Goal: Task Accomplishment & Management: Manage account settings

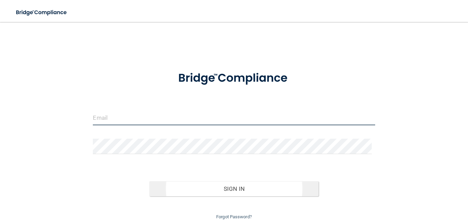
type input "[EMAIL_ADDRESS][DOMAIN_NAME]"
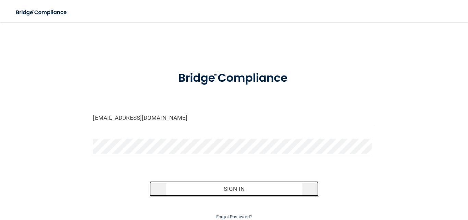
click at [224, 188] on button "Sign In" at bounding box center [233, 188] width 169 height 15
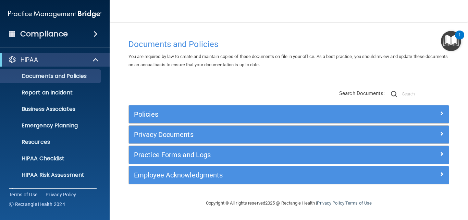
scroll to position [65, 0]
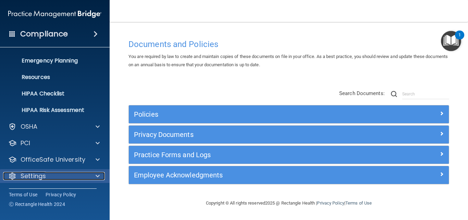
click at [96, 177] on span at bounding box center [98, 176] width 4 height 8
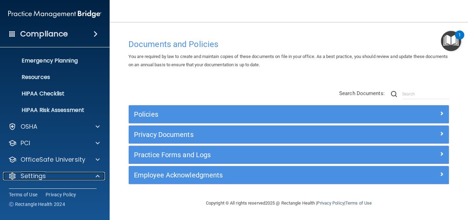
scroll to position [131, 0]
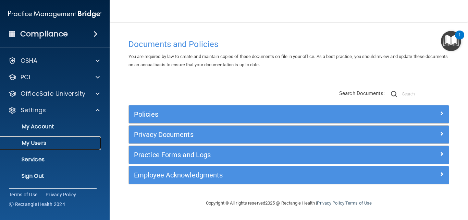
click at [50, 145] on p "My Users" at bounding box center [51, 143] width 94 height 7
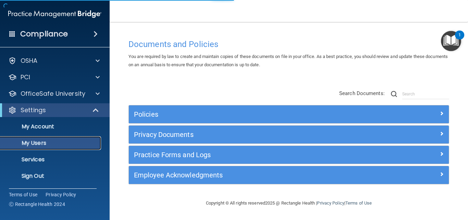
scroll to position [15, 0]
select select "20"
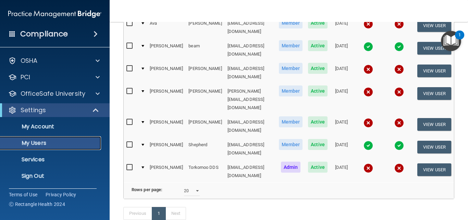
scroll to position [69, 0]
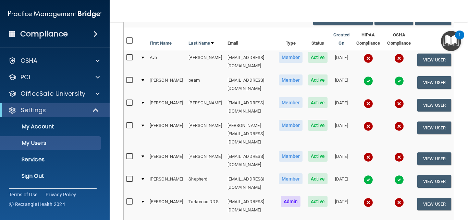
click at [128, 123] on input "checkbox" at bounding box center [131, 125] width 8 height 5
checkbox input "true"
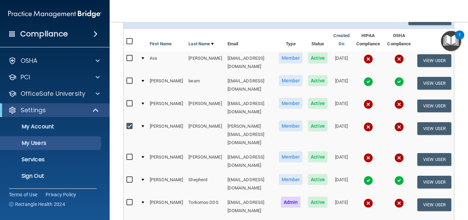
click at [130, 154] on input "checkbox" at bounding box center [131, 156] width 8 height 5
checkbox input "true"
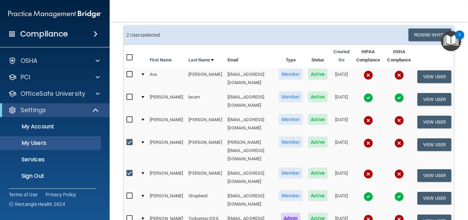
scroll to position [18, 0]
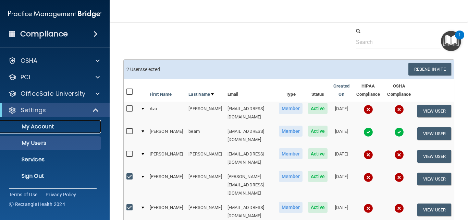
click at [51, 127] on p "My Account" at bounding box center [51, 126] width 94 height 7
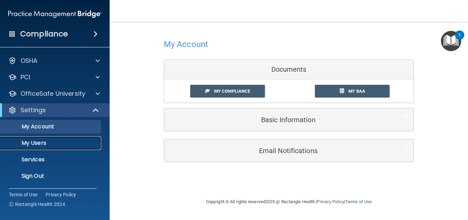
click at [47, 142] on p "My Users" at bounding box center [51, 143] width 94 height 7
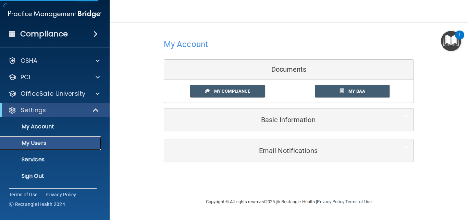
select select "20"
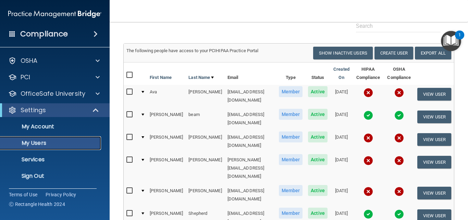
scroll to position [69, 0]
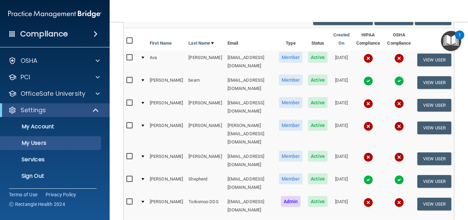
click at [129, 154] on input "checkbox" at bounding box center [131, 156] width 8 height 5
checkbox input "true"
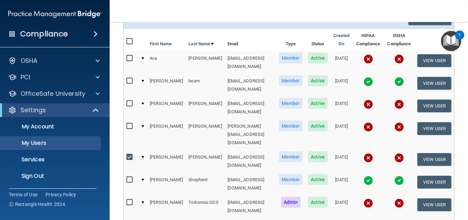
click at [129, 123] on input "checkbox" at bounding box center [131, 125] width 8 height 5
checkbox input "true"
click at [143, 125] on div at bounding box center [143, 126] width 3 height 2
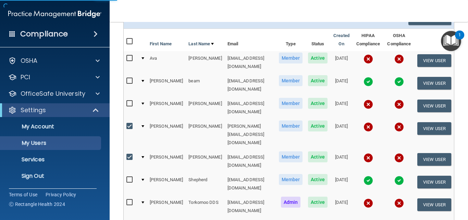
click at [143, 125] on div at bounding box center [143, 126] width 3 height 2
click at [142, 156] on div at bounding box center [143, 157] width 3 height 2
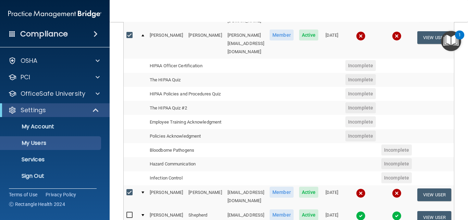
scroll to position [91, 0]
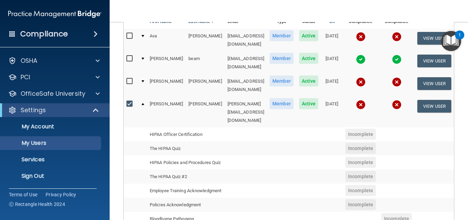
click at [276, 98] on span "Member" at bounding box center [282, 103] width 24 height 11
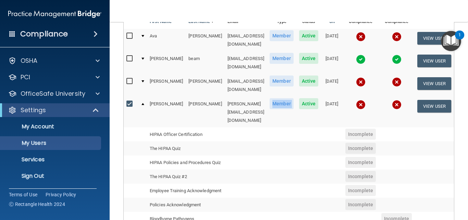
click at [299, 98] on span "Active" at bounding box center [309, 103] width 20 height 11
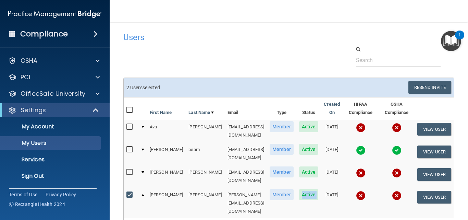
scroll to position [34, 0]
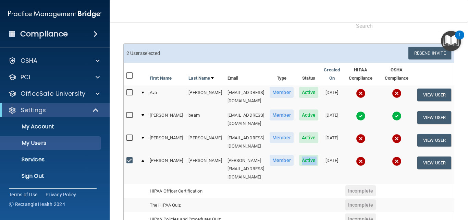
click at [303, 155] on span "Active" at bounding box center [309, 160] width 20 height 11
click at [301, 155] on span "Active" at bounding box center [309, 160] width 20 height 11
click at [300, 155] on span "Active" at bounding box center [309, 160] width 20 height 11
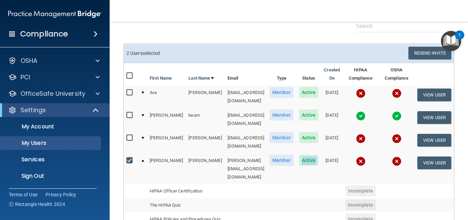
click at [300, 155] on span "Active" at bounding box center [309, 160] width 20 height 11
click at [55, 109] on div "Settings" at bounding box center [45, 110] width 85 height 8
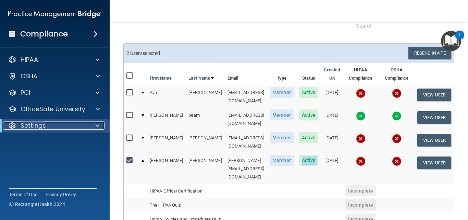
scroll to position [0, 0]
click at [47, 126] on div "Settings" at bounding box center [45, 125] width 85 height 8
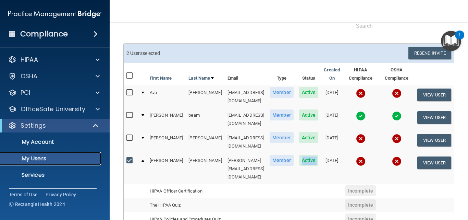
click at [29, 164] on link "My Users" at bounding box center [47, 159] width 108 height 14
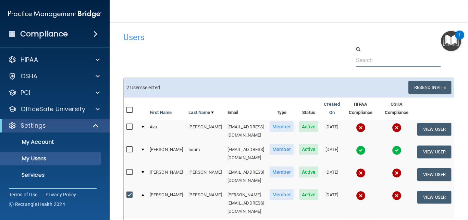
click at [364, 62] on input "text" at bounding box center [398, 60] width 85 height 13
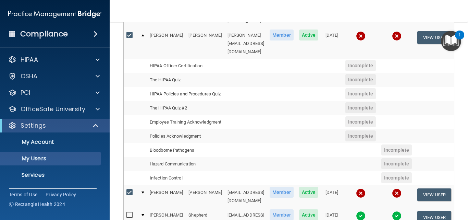
scroll to position [91, 0]
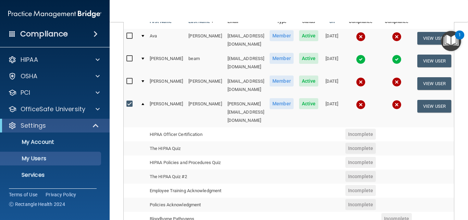
drag, startPoint x: 302, startPoint y: 95, endPoint x: 290, endPoint y: 98, distance: 11.7
click at [297, 98] on td "Active" at bounding box center [309, 112] width 25 height 31
click at [437, 100] on button "View User" at bounding box center [435, 106] width 34 height 13
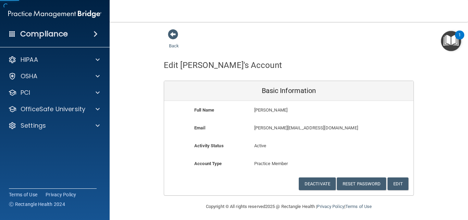
scroll to position [3, 0]
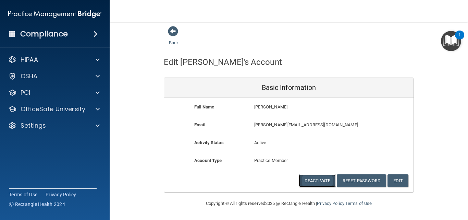
click at [305, 179] on button "Deactivate" at bounding box center [317, 180] width 37 height 13
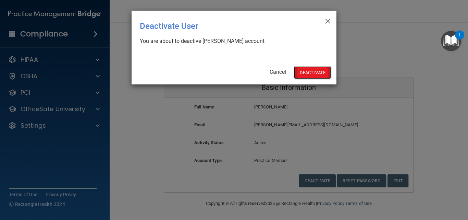
click at [315, 70] on button "Deactivate" at bounding box center [312, 72] width 37 height 13
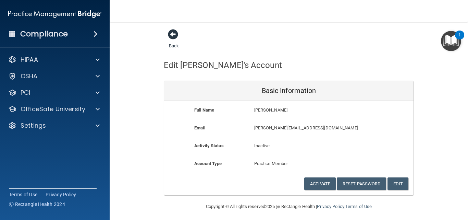
click at [170, 32] on span at bounding box center [173, 34] width 10 height 10
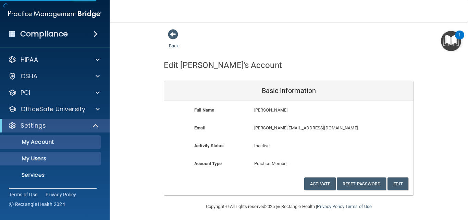
select select "20"
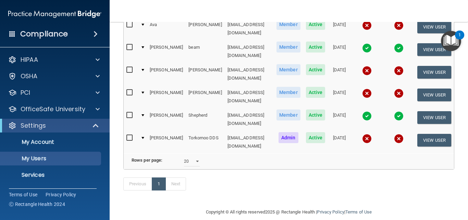
scroll to position [67, 0]
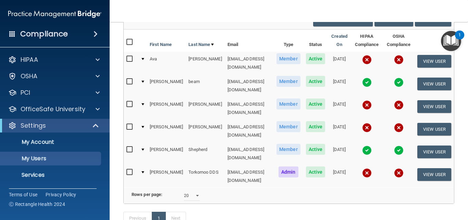
click at [132, 124] on input "checkbox" at bounding box center [131, 126] width 8 height 5
checkbox input "true"
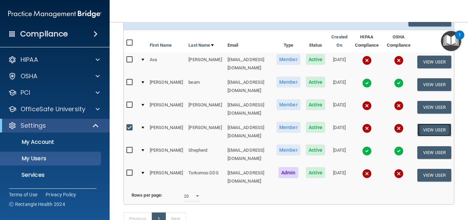
click at [446, 123] on button "View User" at bounding box center [435, 129] width 34 height 13
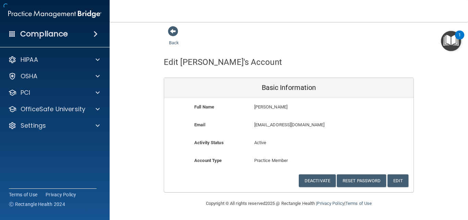
scroll to position [3, 0]
click at [313, 179] on button "Deactivate" at bounding box center [317, 180] width 37 height 13
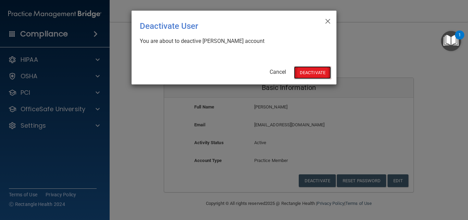
click at [305, 67] on button "Deactivate" at bounding box center [312, 72] width 37 height 13
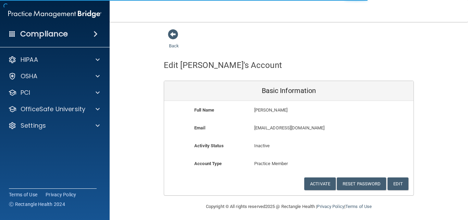
scroll to position [3, 0]
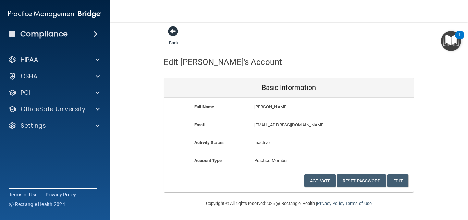
click at [172, 32] on span at bounding box center [173, 31] width 10 height 10
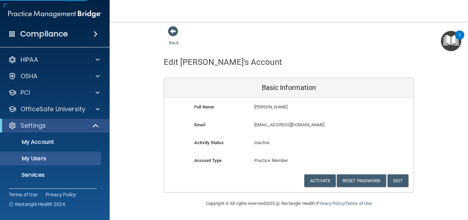
select select "20"
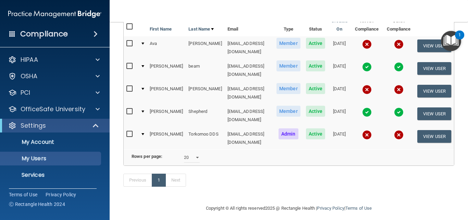
scroll to position [48, 0]
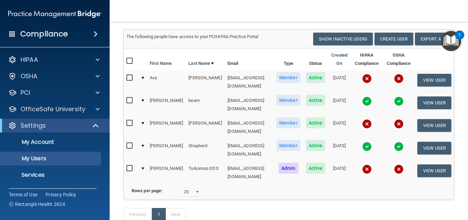
click at [131, 120] on input "checkbox" at bounding box center [131, 122] width 8 height 5
checkbox input "true"
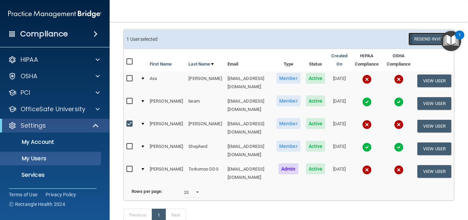
click at [416, 36] on button "Resend Invite" at bounding box center [430, 39] width 43 height 13
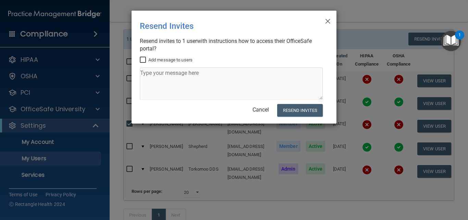
click at [141, 59] on input "Add message to users" at bounding box center [144, 59] width 8 height 5
checkbox input "true"
drag, startPoint x: 208, startPoint y: 76, endPoint x: 129, endPoint y: 79, distance: 79.2
click at [129, 79] on div "× Close Resend Invites There was an error while sending the invitations ... Res…" at bounding box center [234, 110] width 468 height 220
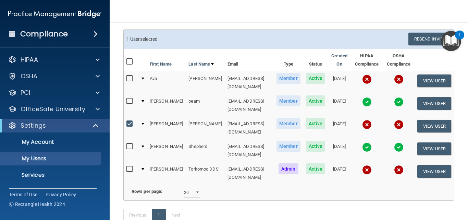
scroll to position [0, 0]
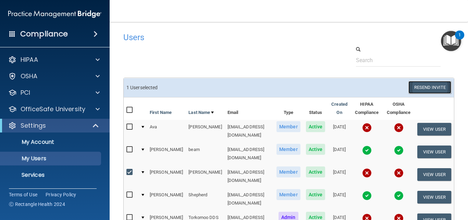
click at [426, 85] on button "Resend Invite" at bounding box center [430, 87] width 43 height 13
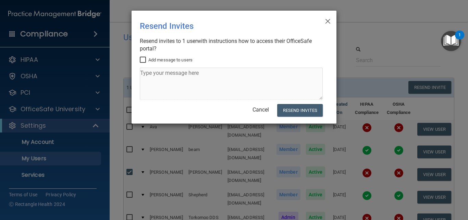
click at [146, 59] on input "Add message to users" at bounding box center [144, 59] width 8 height 5
checkbox input "true"
click at [211, 74] on textarea at bounding box center [231, 84] width 183 height 32
drag, startPoint x: 211, startPoint y: 74, endPoint x: 140, endPoint y: 73, distance: 71.3
click at [140, 73] on textarea at bounding box center [231, 84] width 183 height 32
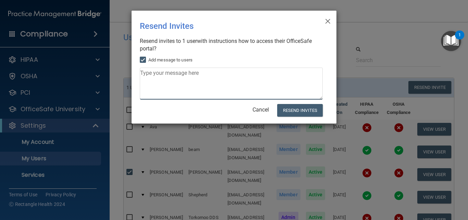
drag, startPoint x: 201, startPoint y: 73, endPoint x: 154, endPoint y: 73, distance: 46.3
click at [154, 73] on textarea at bounding box center [231, 84] width 183 height 32
click at [208, 75] on textarea at bounding box center [231, 84] width 183 height 32
type textarea "osha and hippa training"
click at [288, 109] on button "Resend Invites" at bounding box center [300, 110] width 46 height 13
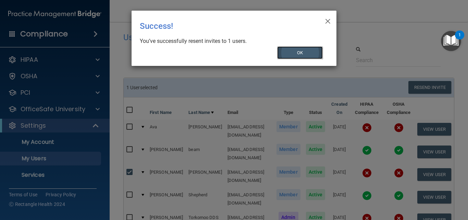
click at [314, 50] on button "OK" at bounding box center [300, 52] width 46 height 13
